Goal: Task Accomplishment & Management: Manage account settings

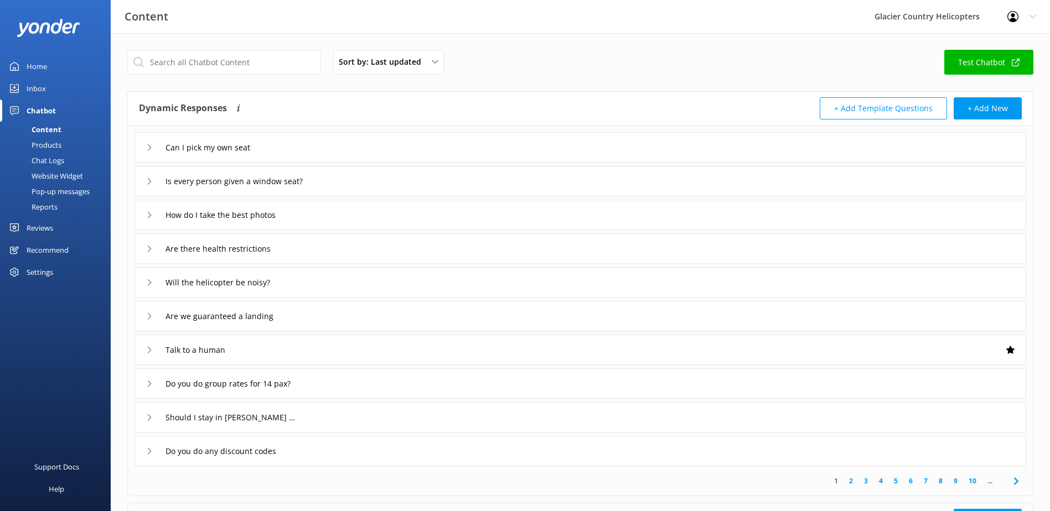
click at [40, 133] on div "Content" at bounding box center [34, 129] width 55 height 15
click at [43, 151] on div "Products" at bounding box center [34, 144] width 55 height 15
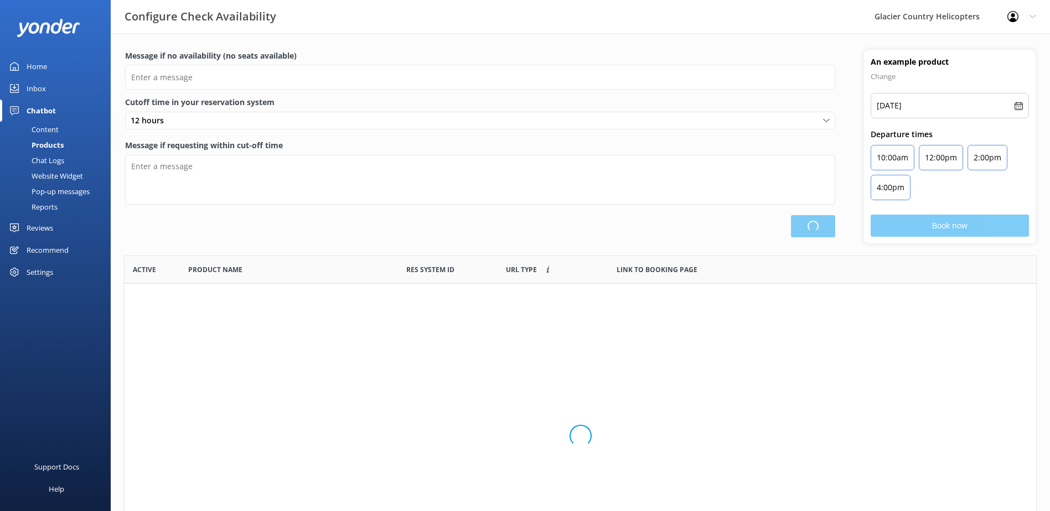
scroll to position [324, 903]
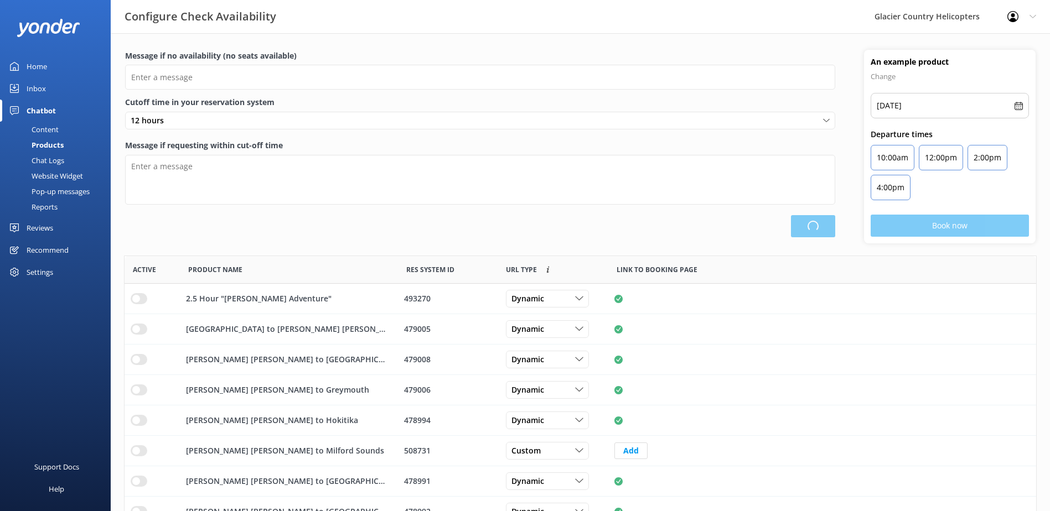
type input "There are no seats available, please check an alternative day"
type textarea "Our online booking system closes {hours} prior to departure. Please book the ne…"
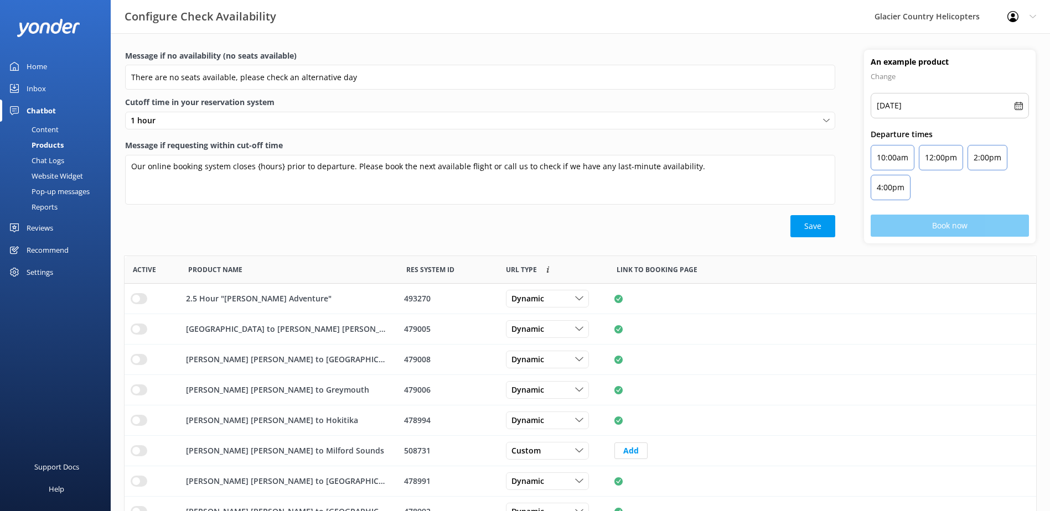
click at [48, 129] on div "Content" at bounding box center [33, 129] width 52 height 15
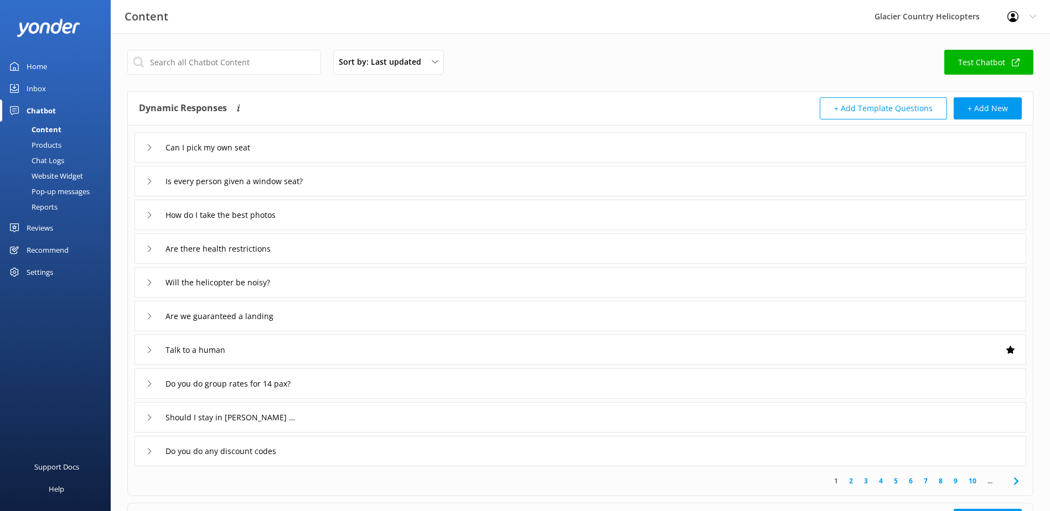
click at [45, 80] on div "Inbox" at bounding box center [36, 88] width 19 height 22
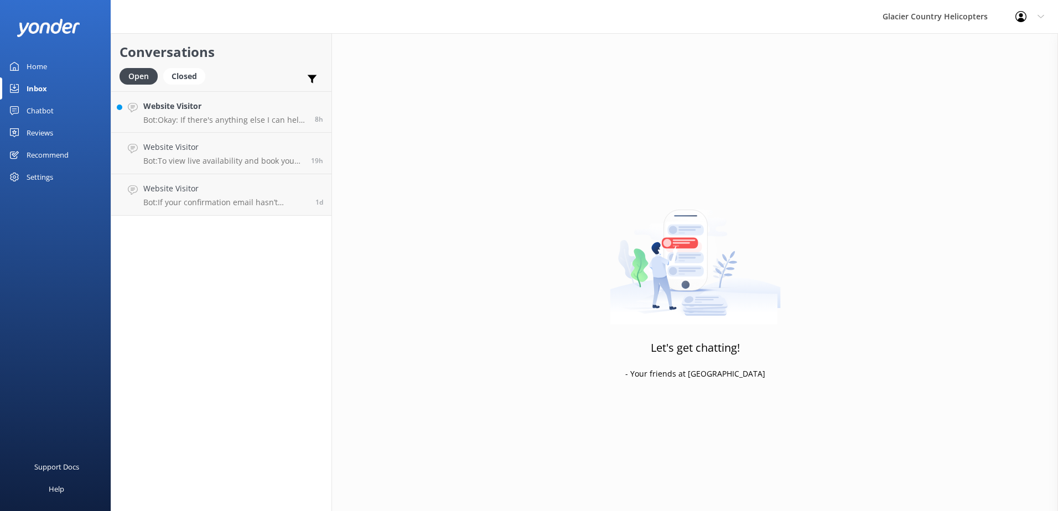
click at [37, 59] on div "Home" at bounding box center [37, 66] width 20 height 22
